Goal: Ask a question

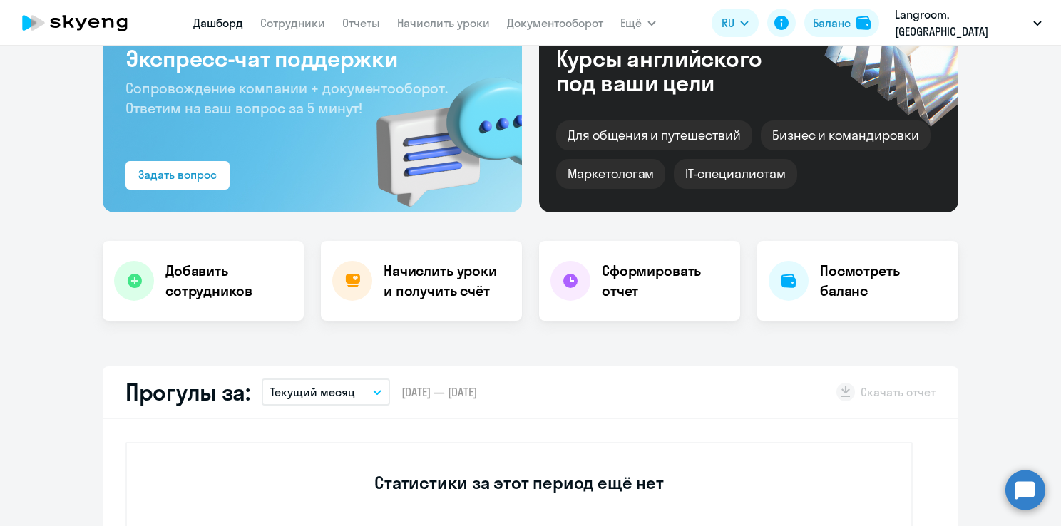
scroll to position [214, 0]
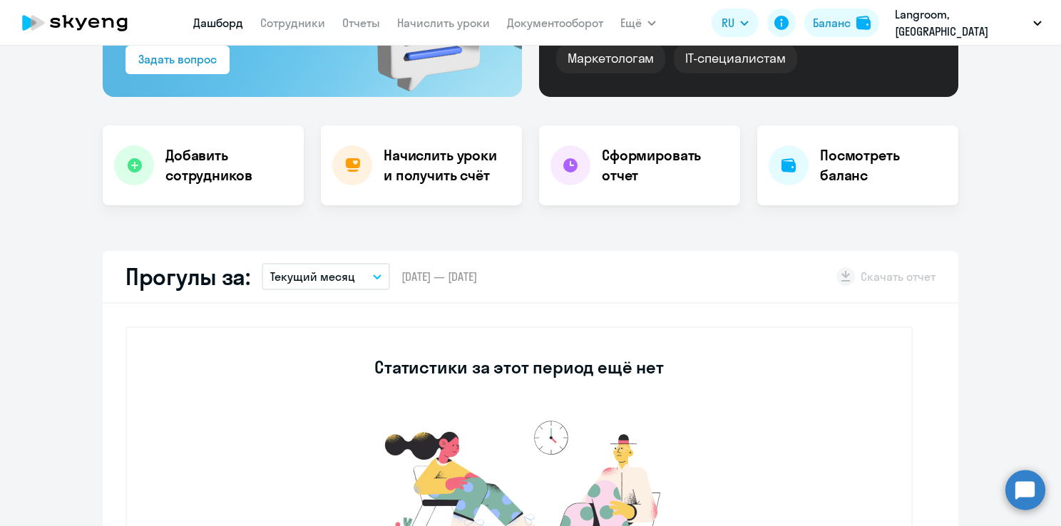
select select "30"
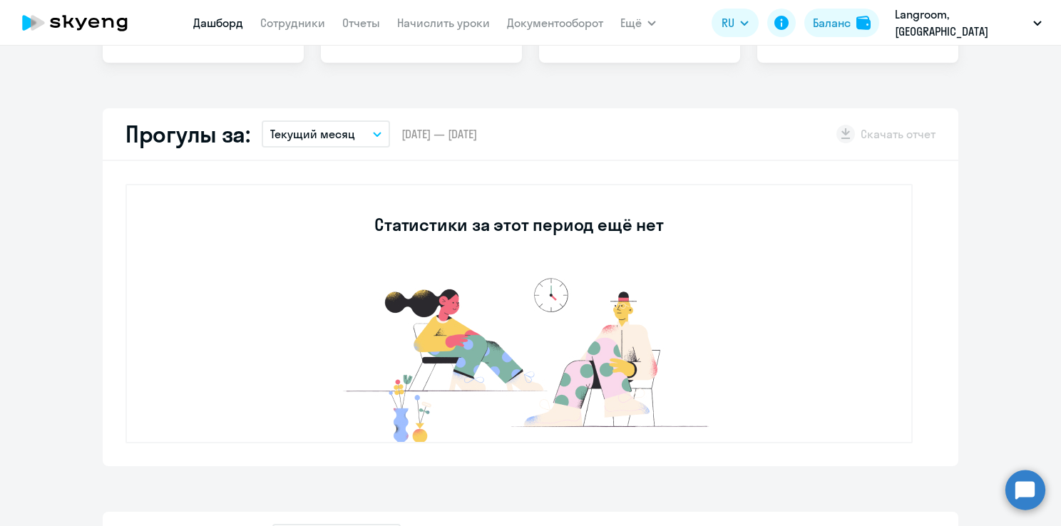
scroll to position [713, 0]
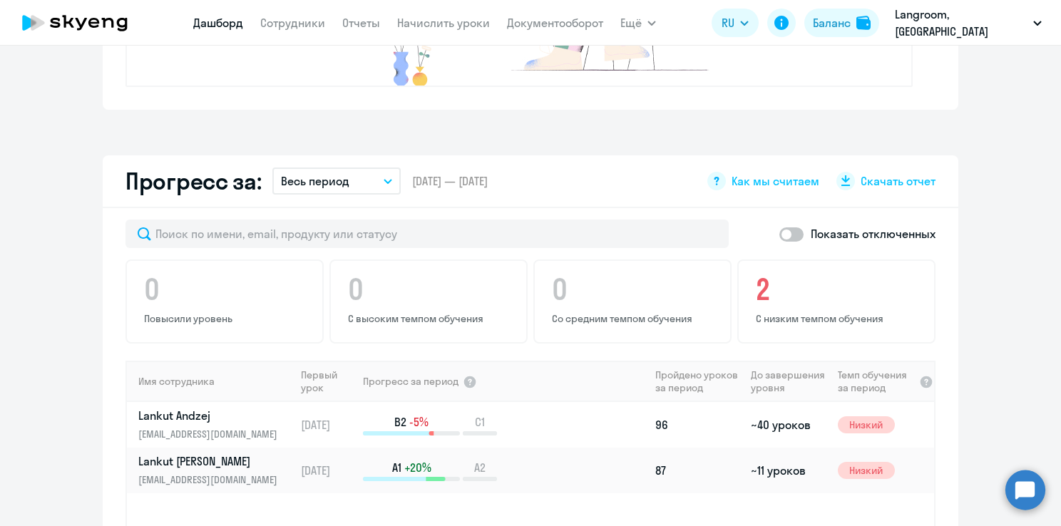
click at [1032, 489] on circle at bounding box center [1025, 490] width 40 height 40
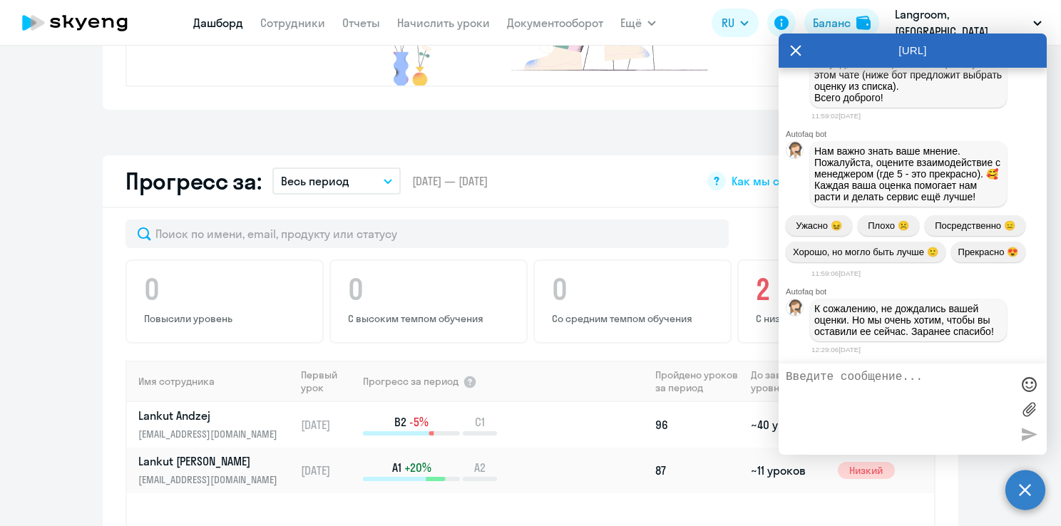
scroll to position [10074, 0]
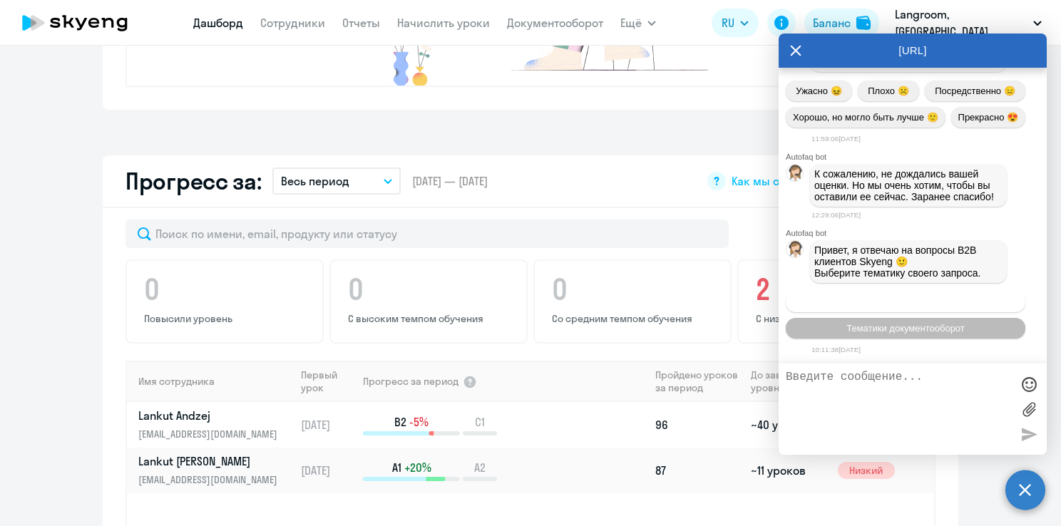
click at [851, 304] on span "Операционное сопровождение" at bounding box center [906, 302] width 134 height 11
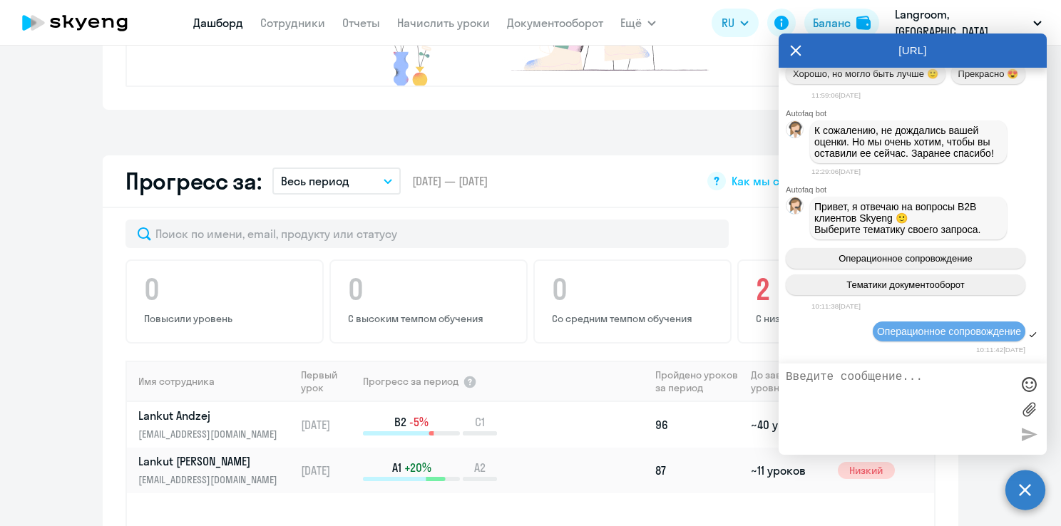
scroll to position [10205, 0]
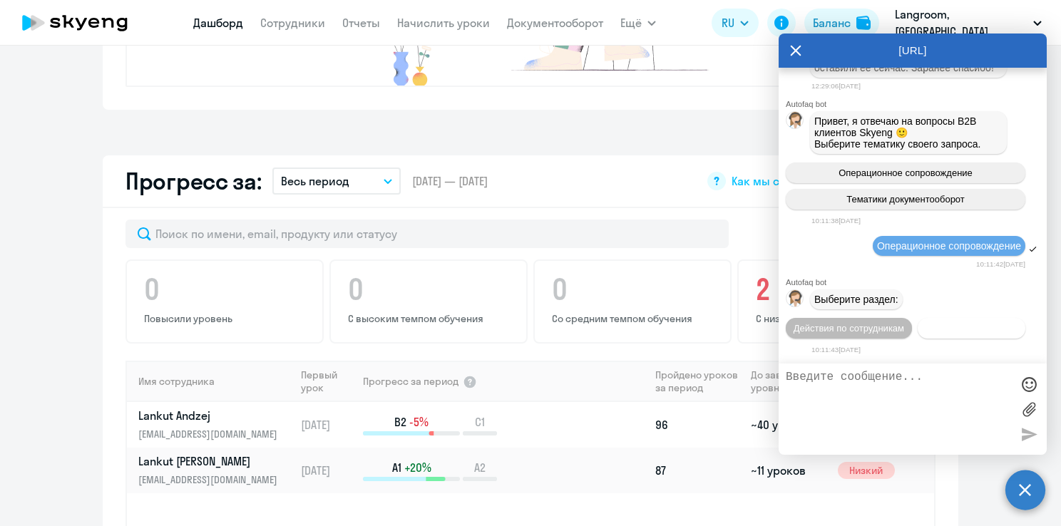
click at [944, 332] on span "Действия с балансом" at bounding box center [971, 328] width 93 height 11
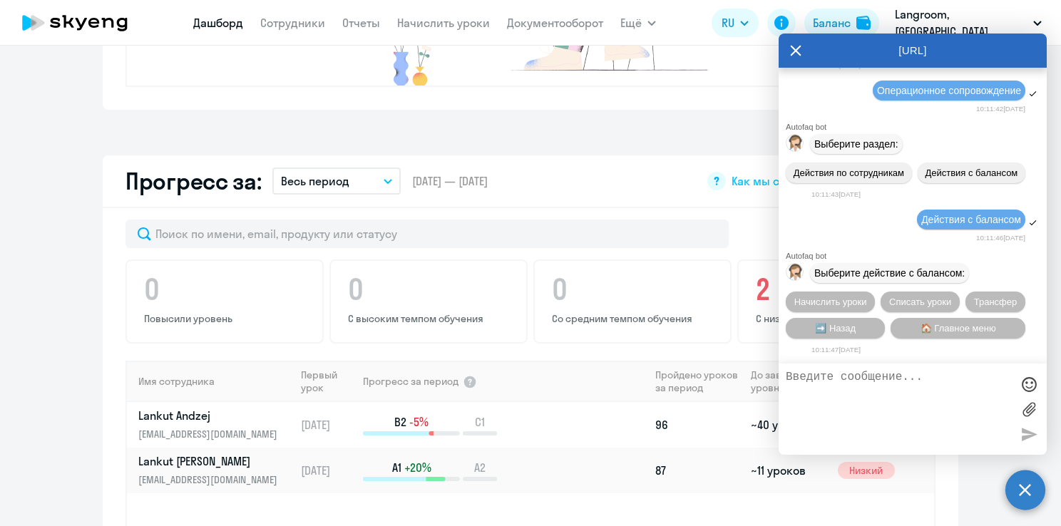
scroll to position [10364, 0]
click at [827, 302] on span "Начислить уроки" at bounding box center [830, 302] width 73 height 11
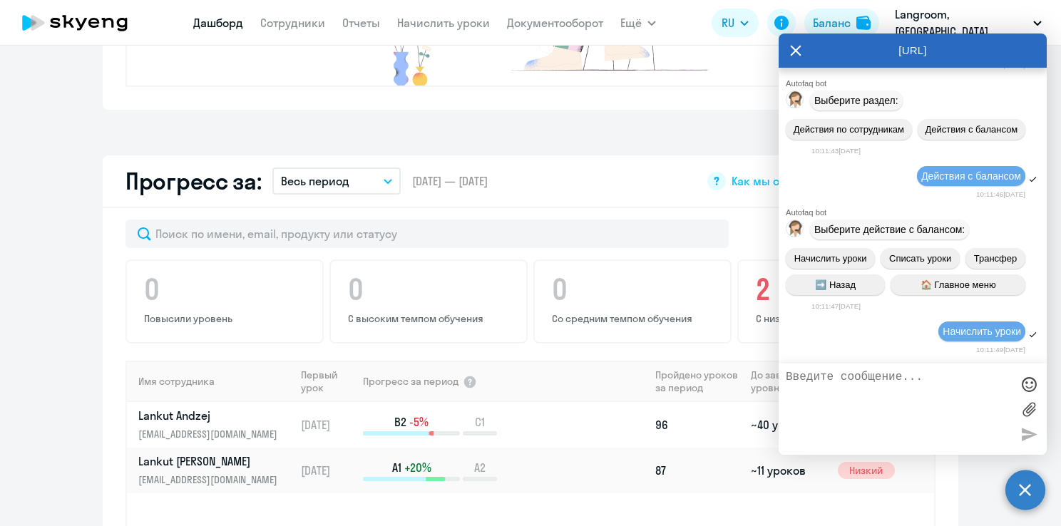
scroll to position [10549, 0]
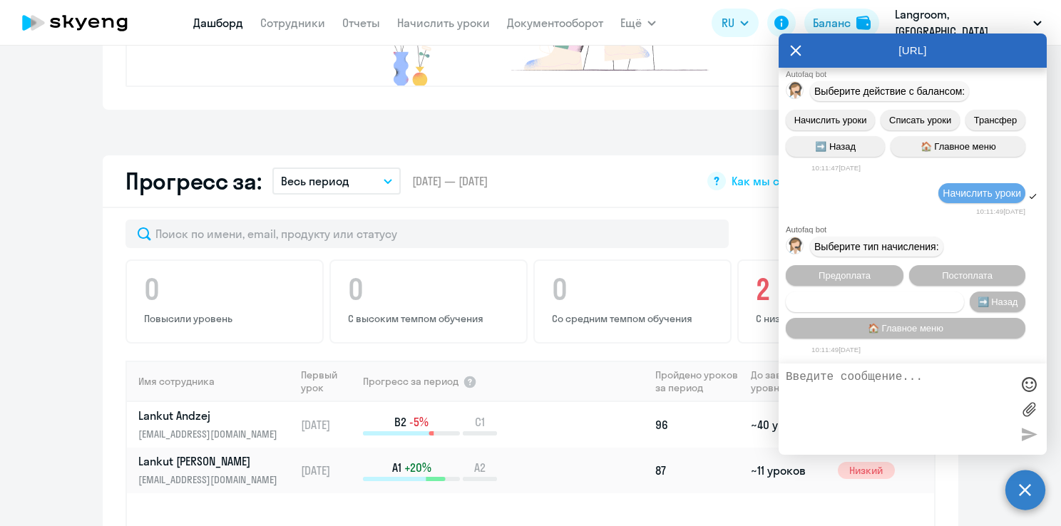
click at [884, 302] on span "Счет оплачен, но уроки не начислены" at bounding box center [875, 302] width 163 height 11
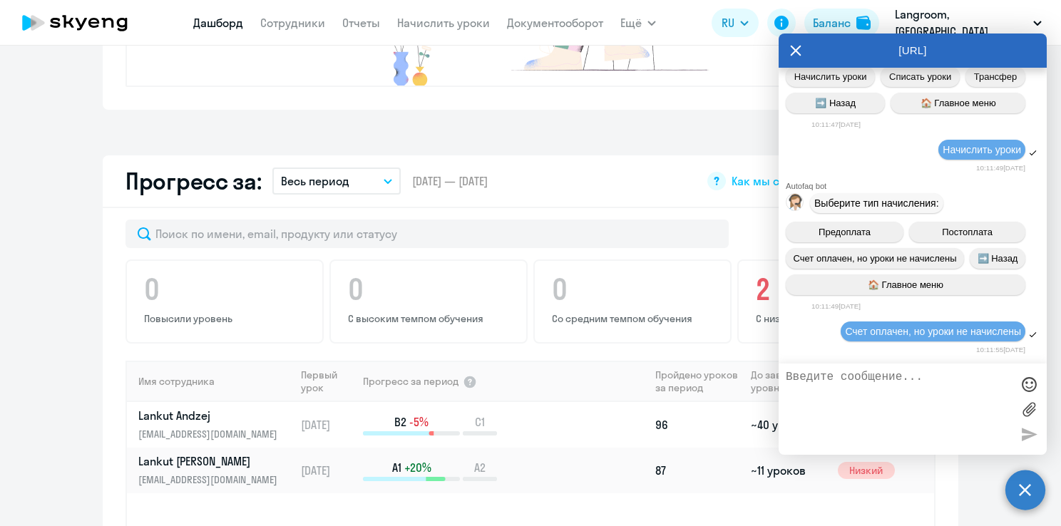
click at [819, 390] on textarea at bounding box center [898, 409] width 225 height 77
click at [915, 378] on textarea "Добрый день. Проверте пожалуйста поступления средств. Отправляю платежку." at bounding box center [898, 409] width 225 height 77
click at [922, 409] on textarea "Добрый день. Проверьте пожалуйста поступления средств. Отправляю платежку." at bounding box center [898, 409] width 225 height 77
type textarea "Добрый день. Проверьте пожалуйста поступления средств. Отправляю платежку."
click at [1025, 404] on label at bounding box center [1028, 409] width 21 height 21
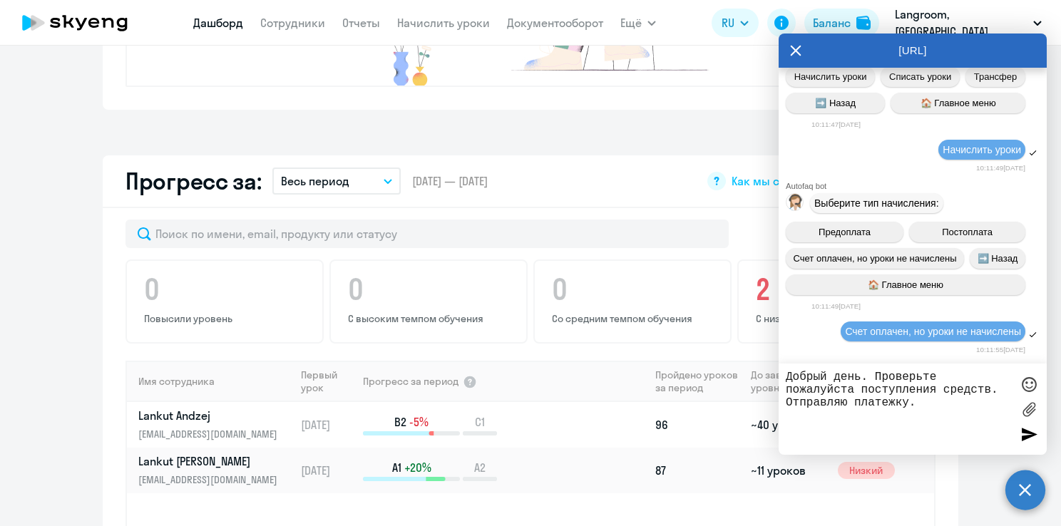
click at [0, 0] on input "file" at bounding box center [0, 0] width 0 height 0
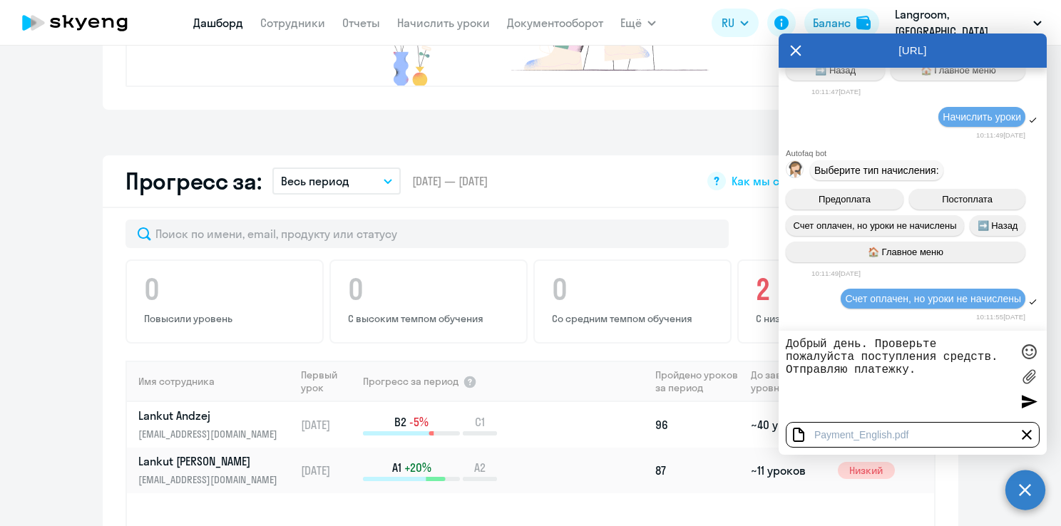
scroll to position [10706, 0]
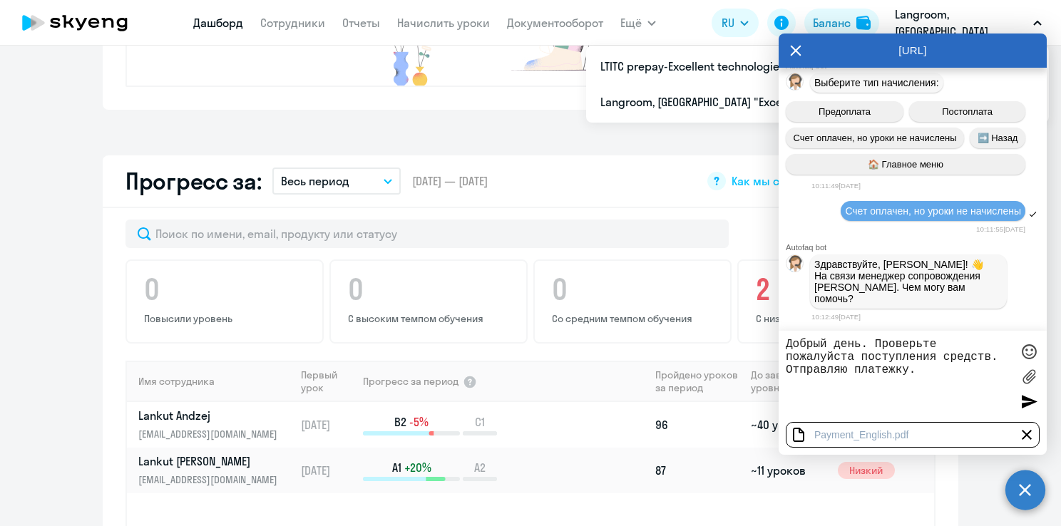
click at [1024, 404] on div at bounding box center [1028, 401] width 21 height 21
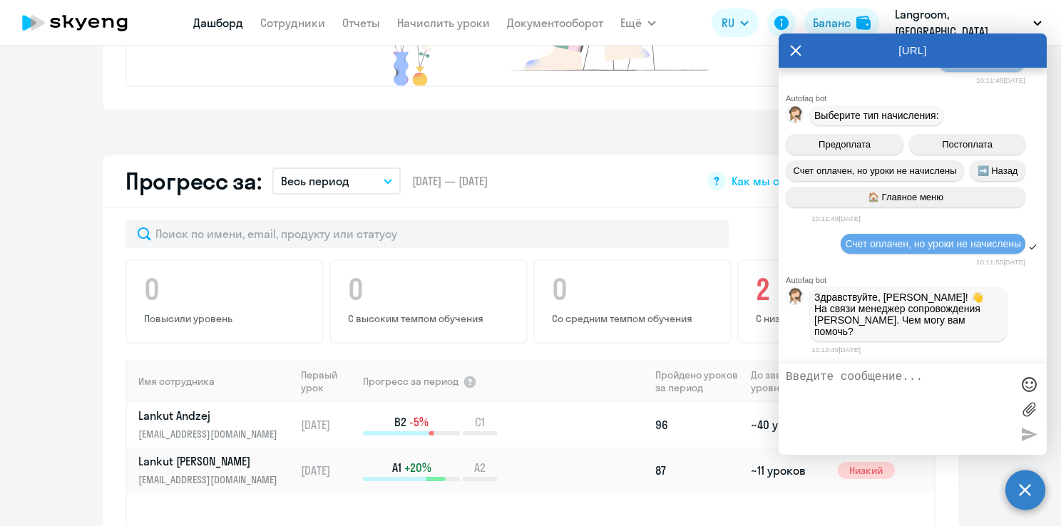
scroll to position [10761, 0]
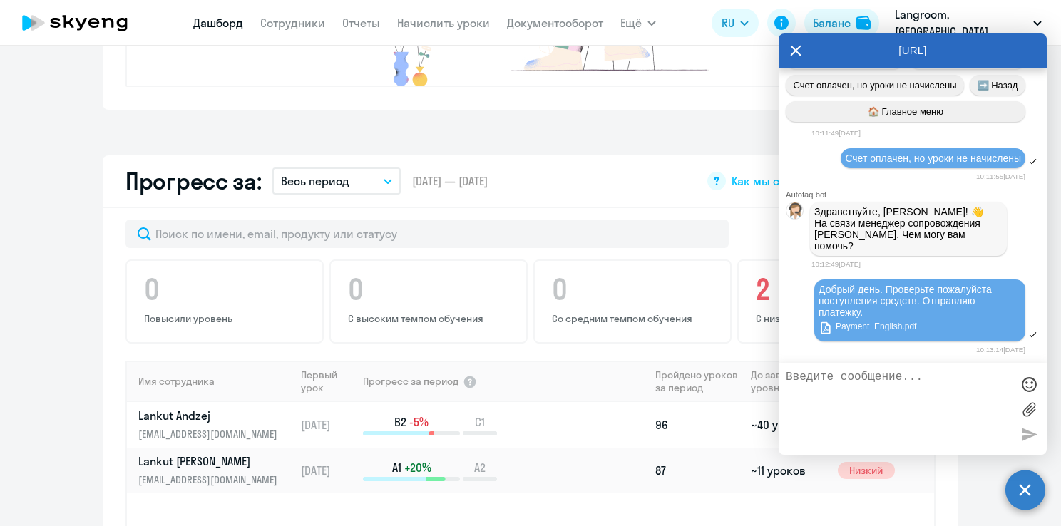
click at [879, 400] on textarea at bounding box center [898, 409] width 225 height 77
type textarea "[DATE] урок с учителем с которым уже 3 года занимаемся. Не хочу потерять учител…"
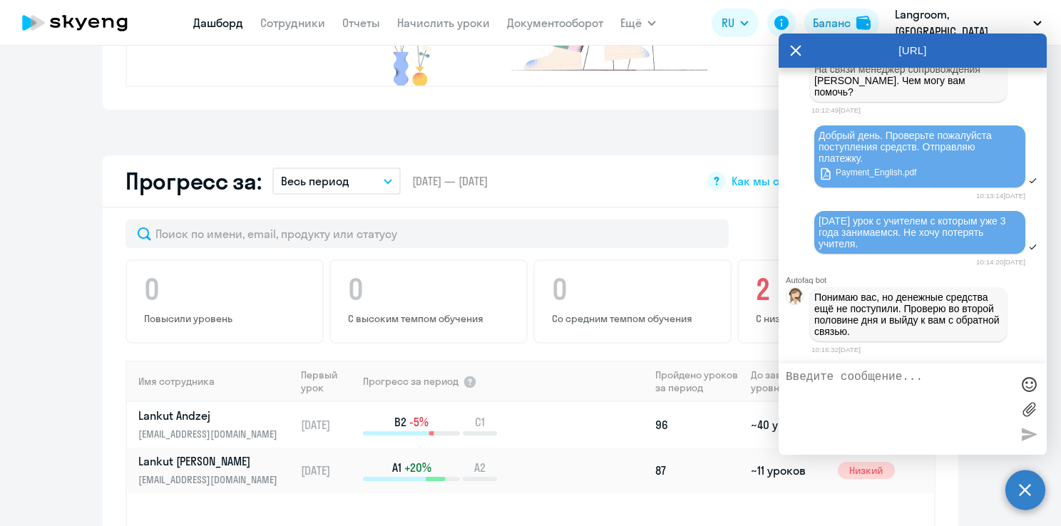
scroll to position [10921, 0]
click at [819, 402] on textarea at bounding box center [898, 409] width 225 height 77
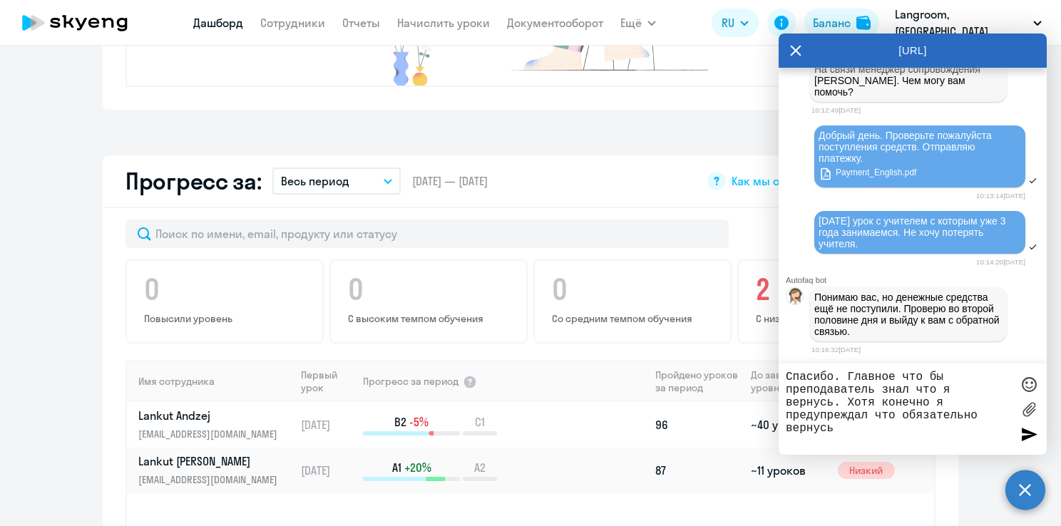
type textarea "Спасибо. Главное что бы преподаватель знал что я вернусь. Хотя конечно я предуп…"
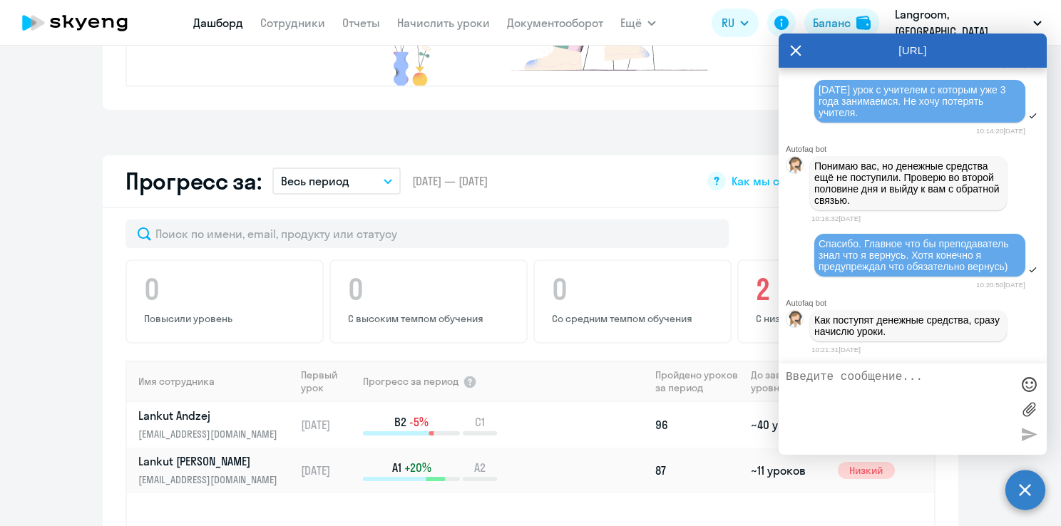
scroll to position [11055, 0]
type textarea "Спасибо."
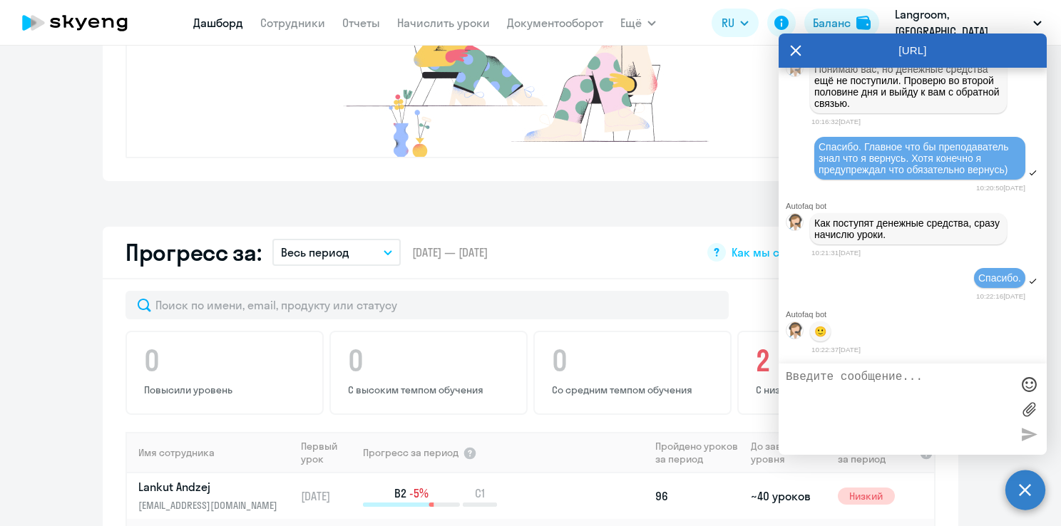
scroll to position [642, 0]
click at [798, 49] on icon at bounding box center [796, 51] width 11 height 11
